Goal: Find specific page/section: Find specific page/section

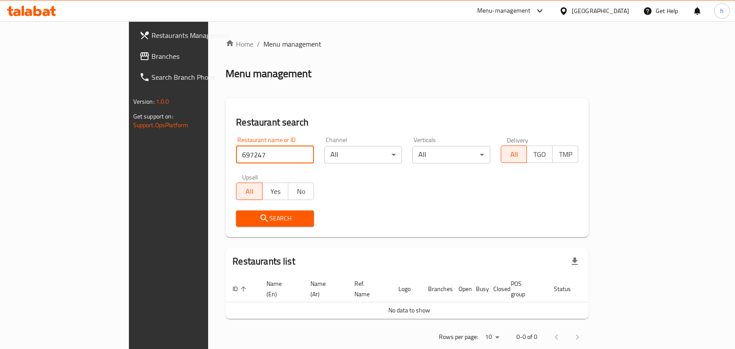
scroll to position [7, 0]
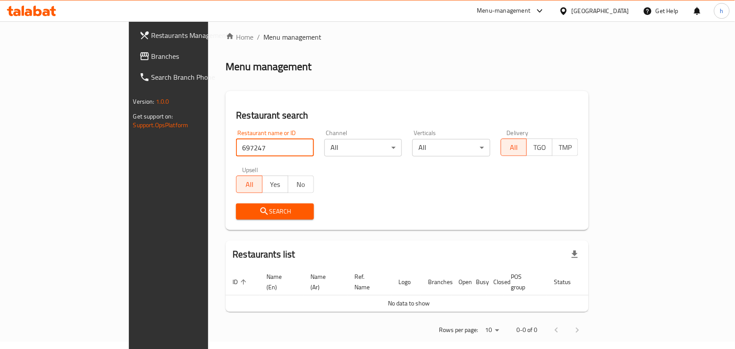
click at [152, 57] on span "Branches" at bounding box center [198, 56] width 93 height 10
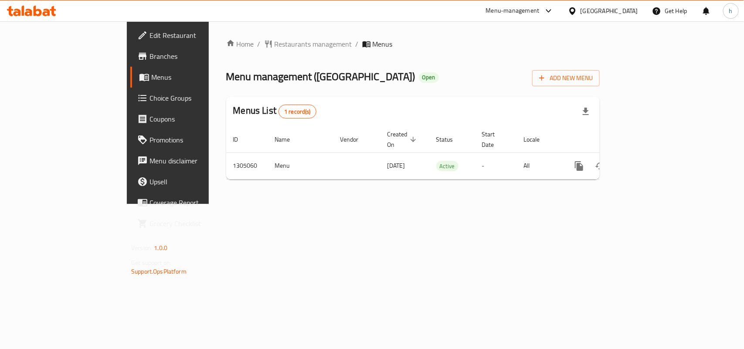
click at [330, 20] on div "Menu-management [GEOGRAPHIC_DATA] Get Help h" at bounding box center [372, 10] width 744 height 21
click at [338, 16] on div "Menu-management [GEOGRAPHIC_DATA] Get Help h" at bounding box center [372, 10] width 744 height 21
click at [226, 53] on div "Home / Restaurants management / Menus Menu management ( Sarap City ) Open Add N…" at bounding box center [412, 113] width 373 height 148
click at [274, 40] on span "Restaurants management" at bounding box center [313, 44] width 78 height 10
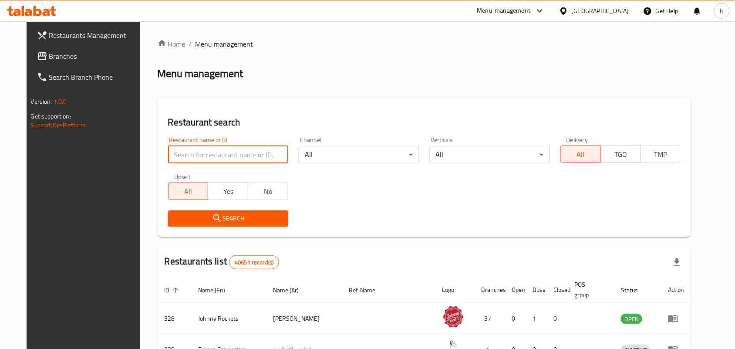
click at [210, 154] on input "search" at bounding box center [228, 154] width 120 height 17
paste input "703533"
type input "703533"
click at [264, 221] on span "Search" at bounding box center [228, 218] width 106 height 11
